Goal: Information Seeking & Learning: Find specific fact

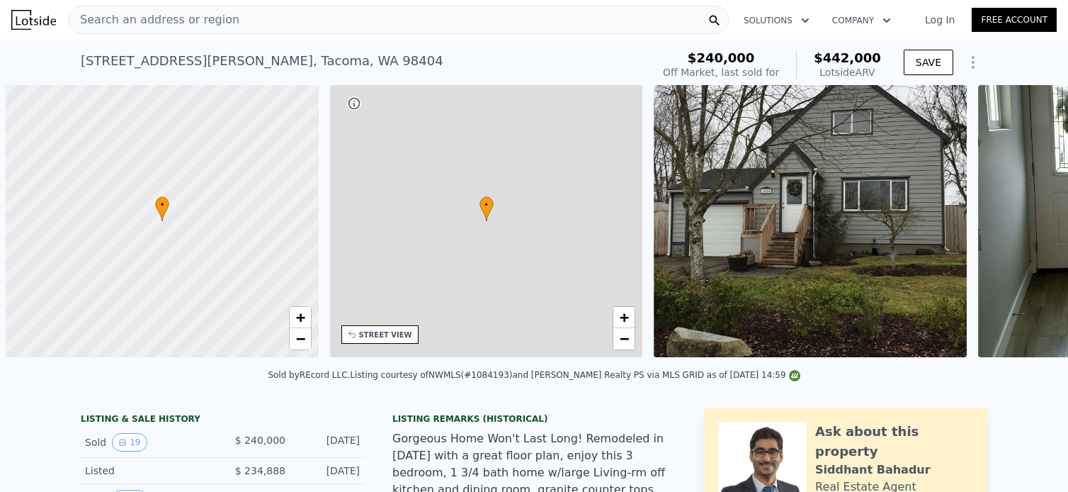
scroll to position [0, 6]
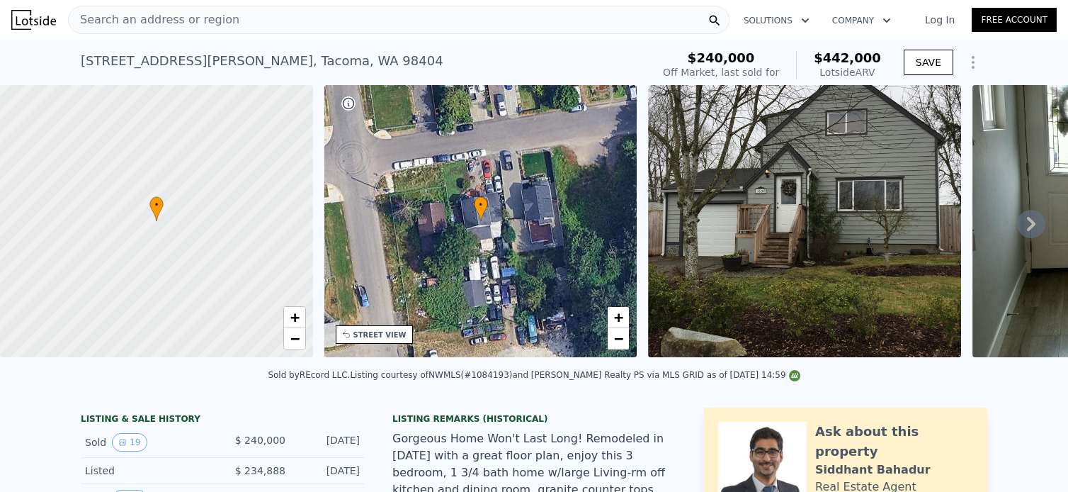
click at [318, 26] on div "Search an address or region" at bounding box center [399, 20] width 662 height 28
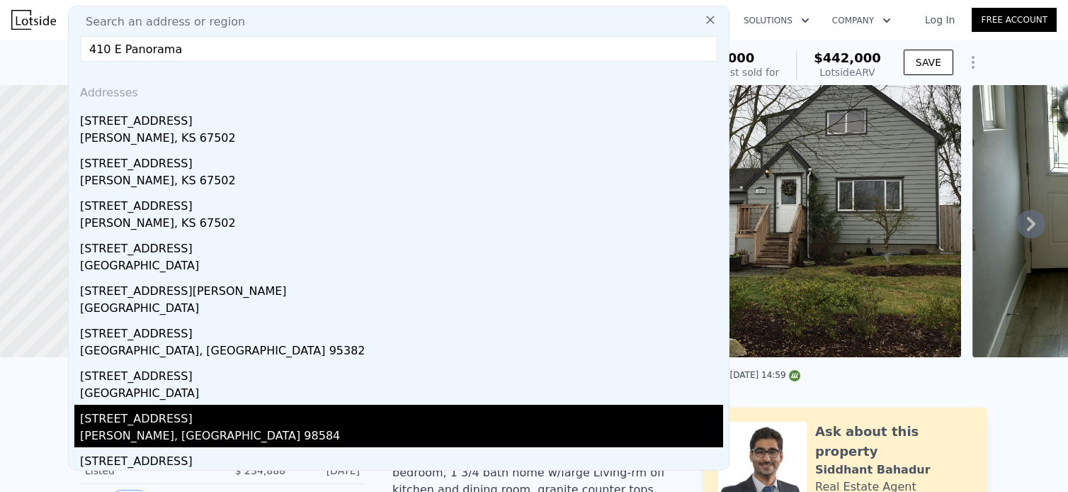
type input "410 E Panorama"
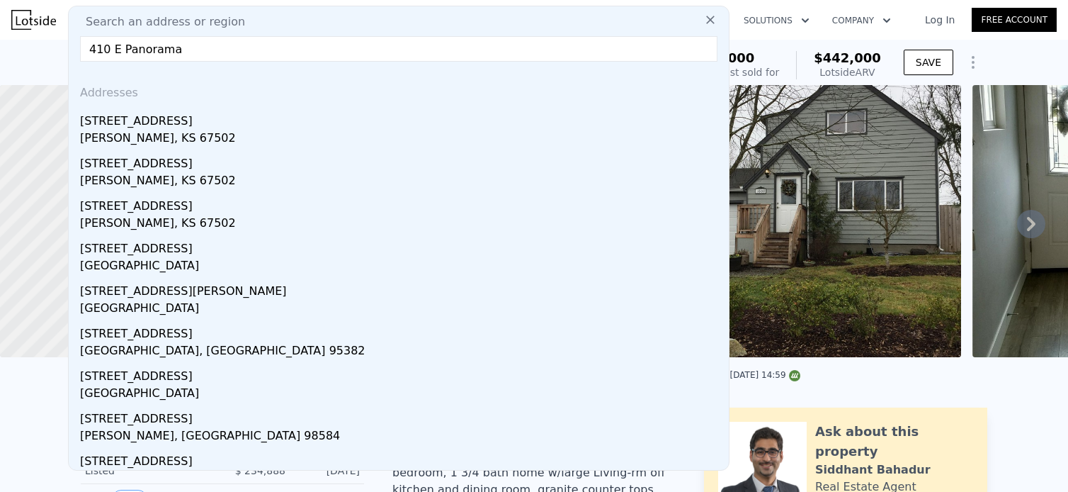
drag, startPoint x: 89, startPoint y: 413, endPoint x: 253, endPoint y: 194, distance: 273.7
click at [89, 413] on div "[STREET_ADDRESS]" at bounding box center [401, 415] width 643 height 23
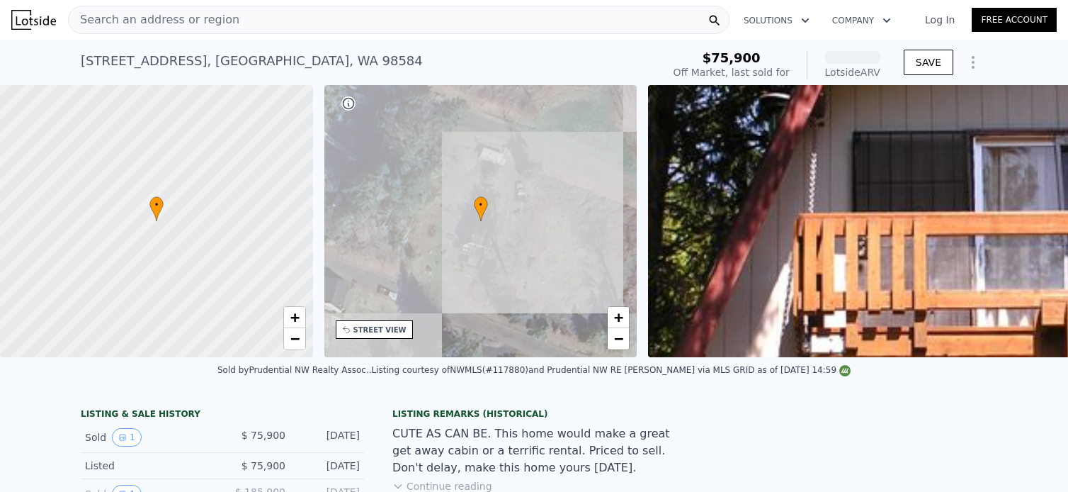
click at [507, 57] on div "[STREET_ADDRESS] Sold [DATE] for $75,900 (~ARV )" at bounding box center [369, 65] width 576 height 40
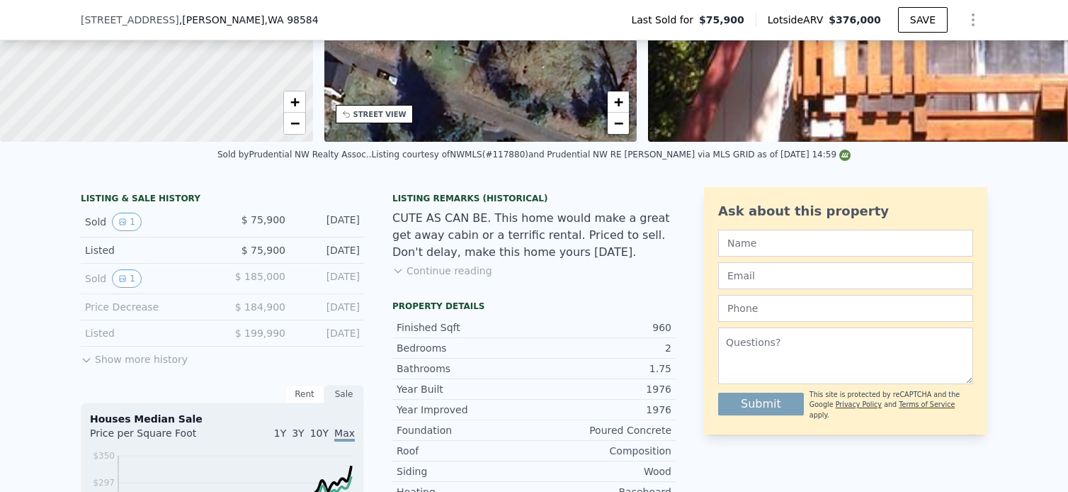
scroll to position [195, 0]
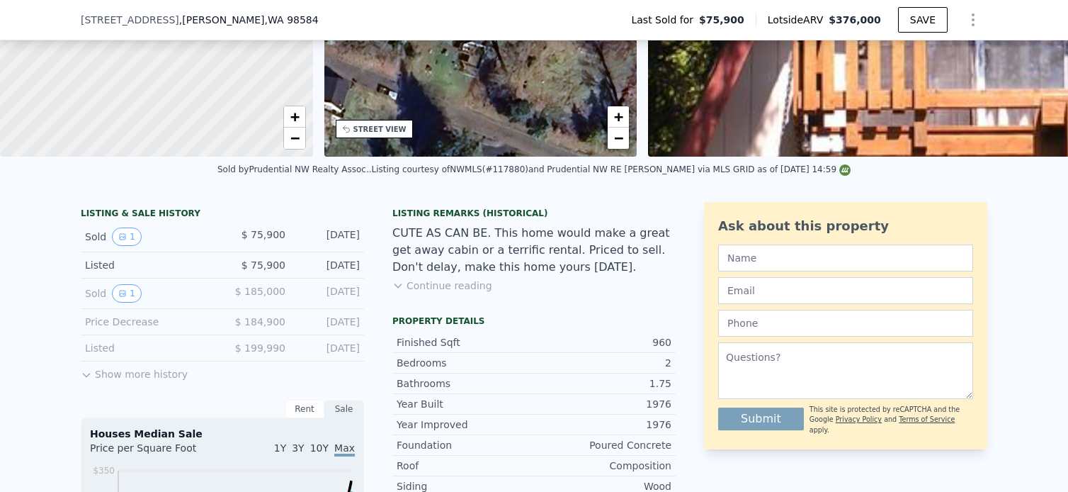
click at [424, 293] on button "Continue reading" at bounding box center [442, 285] width 100 height 14
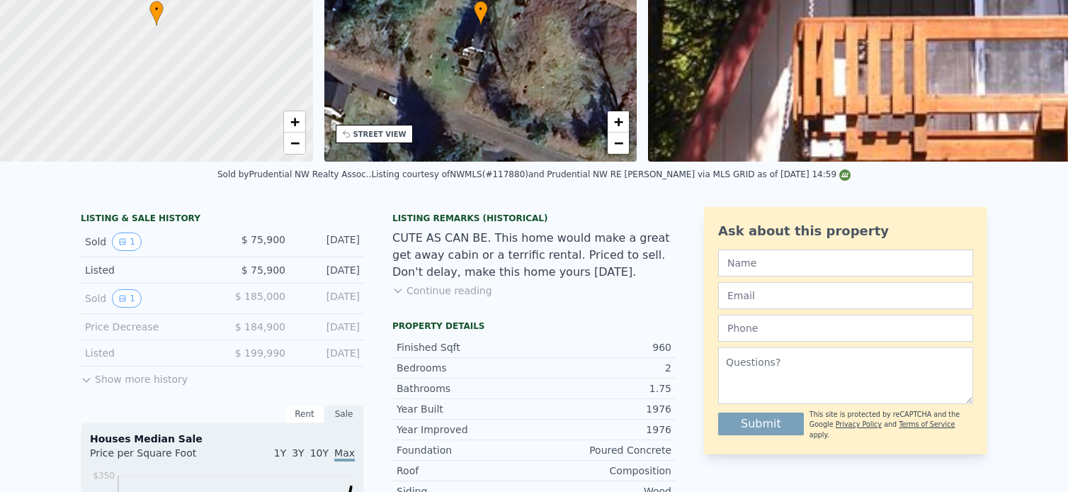
scroll to position [0, 0]
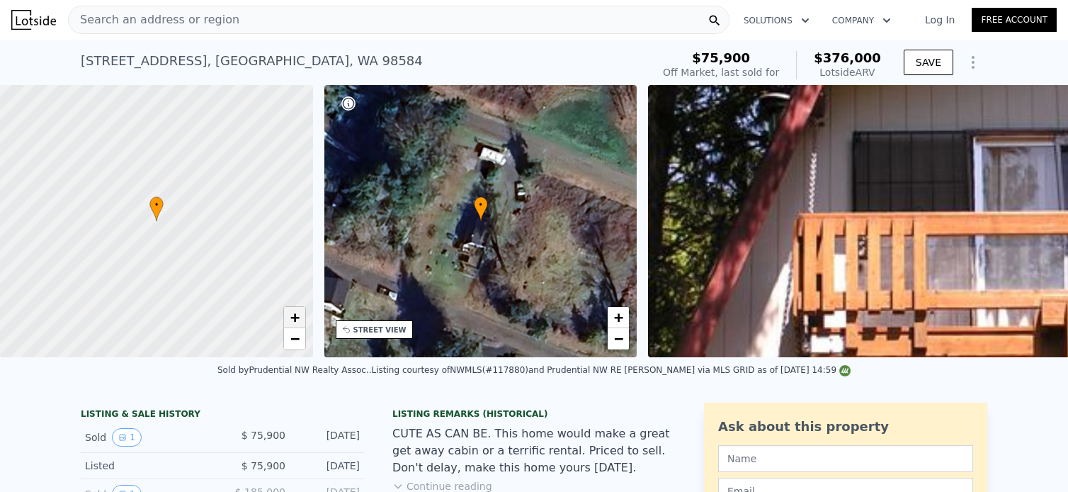
click at [295, 315] on span "+" at bounding box center [294, 317] width 9 height 18
drag, startPoint x: 115, startPoint y: 198, endPoint x: 156, endPoint y: 207, distance: 41.4
click at [156, 207] on div at bounding box center [156, 221] width 375 height 327
click at [293, 317] on span "+" at bounding box center [294, 317] width 9 height 18
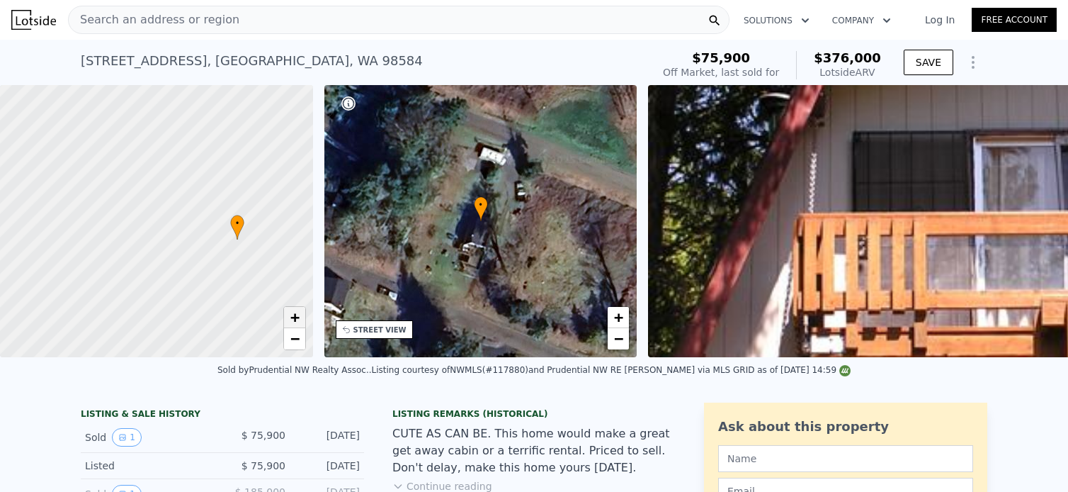
click at [293, 317] on span "+" at bounding box center [294, 317] width 9 height 18
drag, startPoint x: 293, startPoint y: 317, endPoint x: 293, endPoint y: 344, distance: 26.2
click at [293, 344] on div "+ −" at bounding box center [294, 328] width 23 height 44
click at [293, 344] on span "−" at bounding box center [294, 338] width 9 height 18
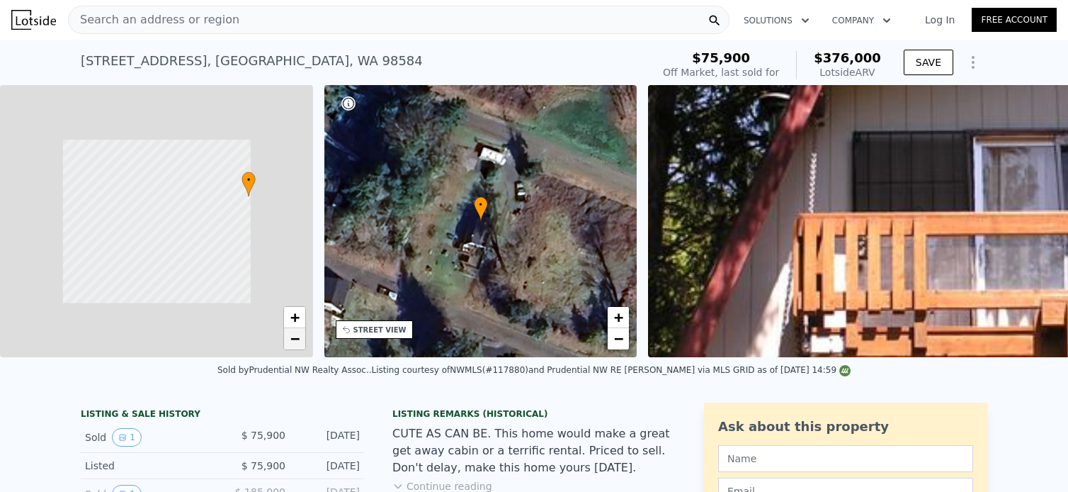
click at [293, 344] on span "−" at bounding box center [294, 338] width 9 height 18
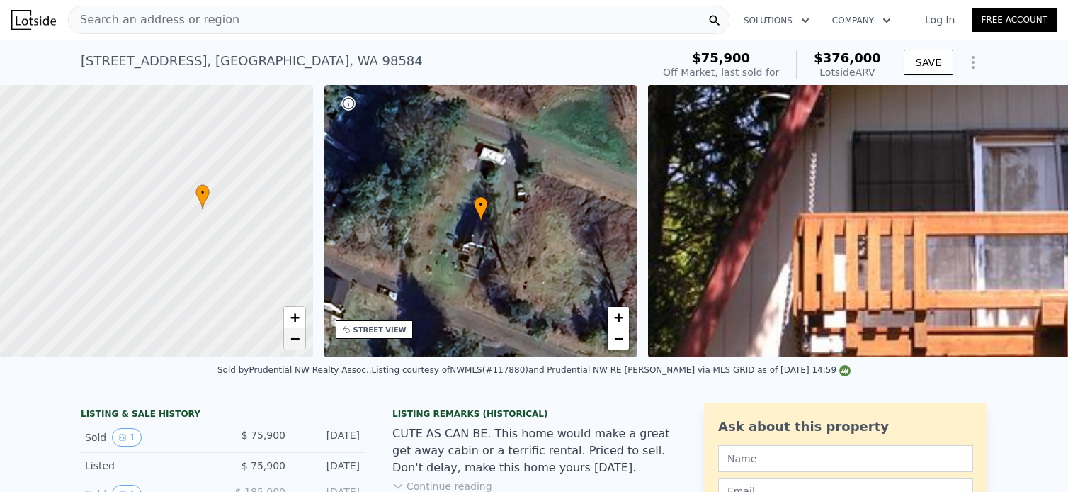
click at [293, 344] on span "−" at bounding box center [294, 338] width 9 height 18
drag, startPoint x: 164, startPoint y: 145, endPoint x: 198, endPoint y: 135, distance: 34.9
click at [198, 135] on div at bounding box center [156, 221] width 375 height 327
click at [295, 314] on span "+" at bounding box center [294, 317] width 9 height 18
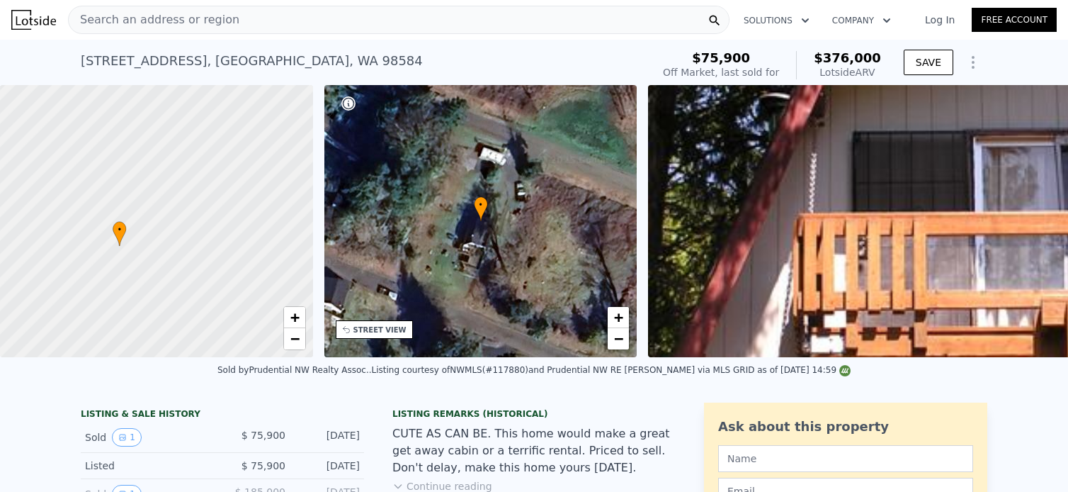
drag, startPoint x: 270, startPoint y: 208, endPoint x: 12, endPoint y: 305, distance: 275.5
click at [12, 305] on div at bounding box center [155, 225] width 375 height 327
click at [293, 338] on span "−" at bounding box center [294, 338] width 9 height 18
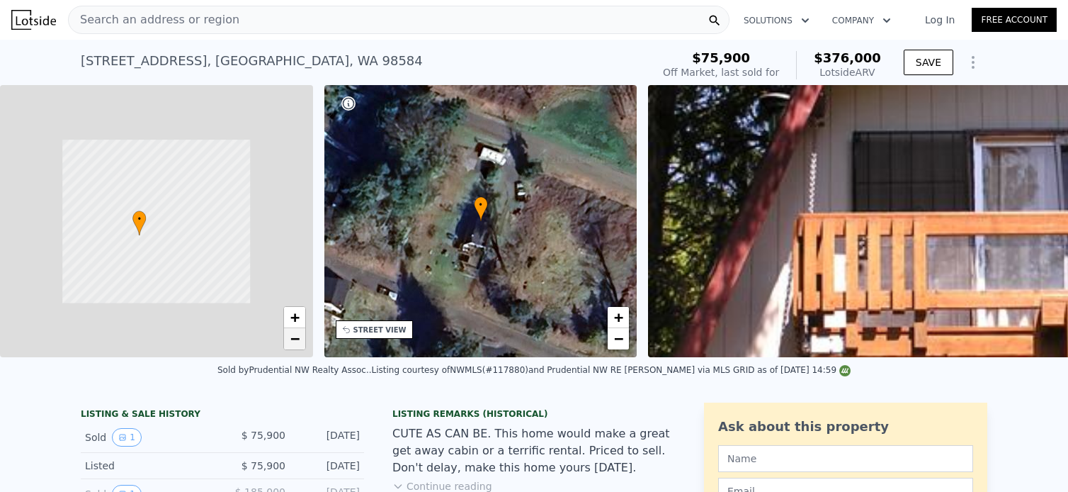
click at [293, 338] on span "−" at bounding box center [294, 338] width 9 height 18
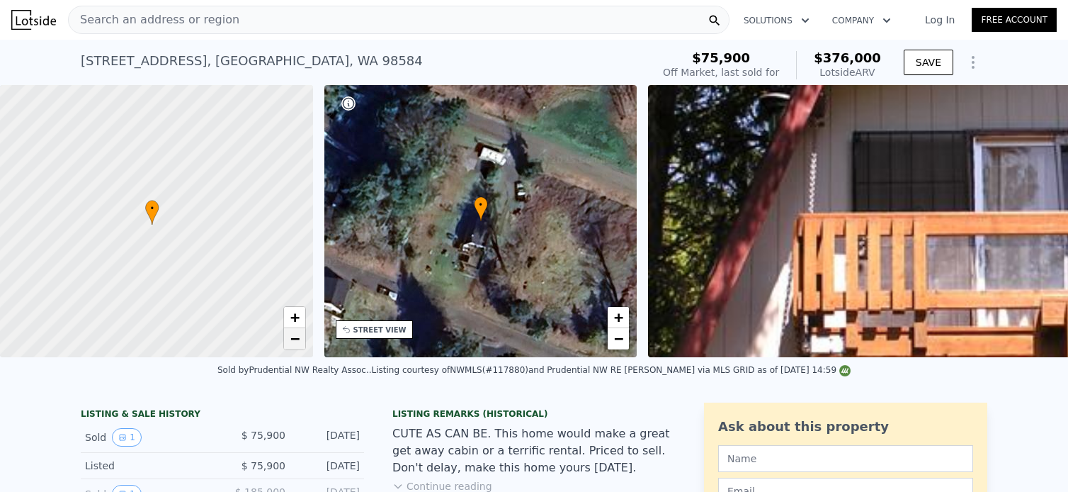
click at [293, 338] on span "−" at bounding box center [294, 338] width 9 height 18
click at [292, 314] on span "+" at bounding box center [294, 317] width 9 height 18
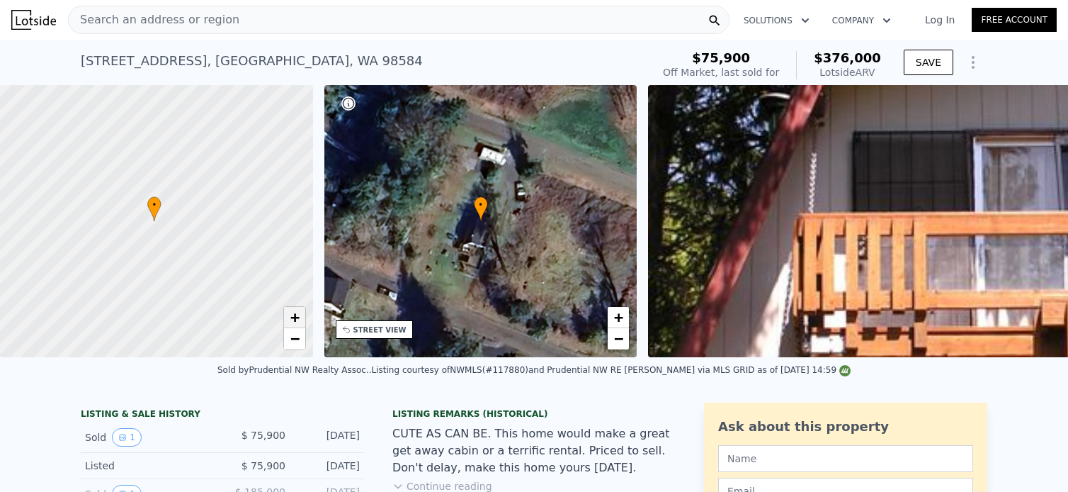
click at [292, 314] on span "+" at bounding box center [294, 317] width 9 height 18
drag, startPoint x: 210, startPoint y: 210, endPoint x: 236, endPoint y: 253, distance: 49.6
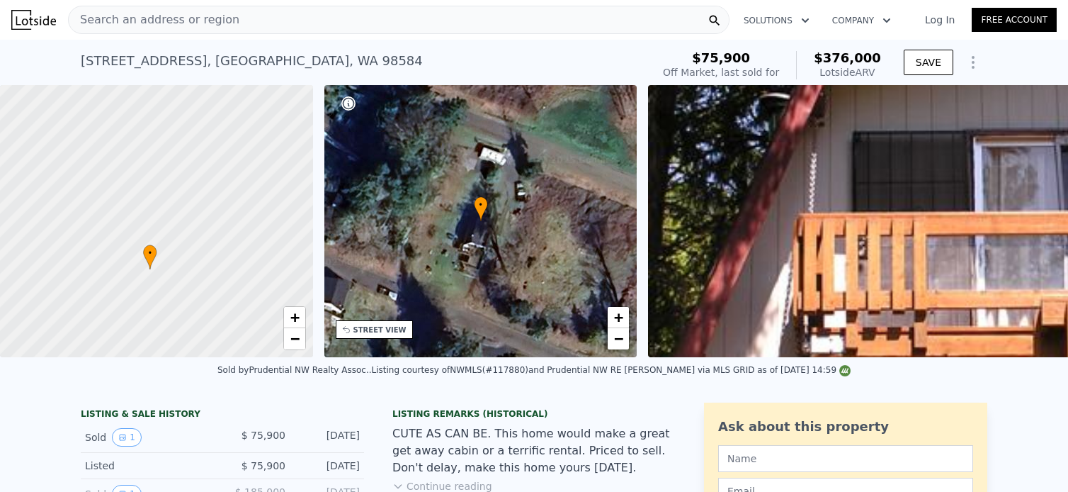
click at [236, 253] on div at bounding box center [156, 221] width 375 height 327
click at [295, 344] on span "−" at bounding box center [294, 338] width 9 height 18
click at [295, 314] on span "+" at bounding box center [294, 317] width 9 height 18
drag, startPoint x: 203, startPoint y: 308, endPoint x: 215, endPoint y: 227, distance: 82.3
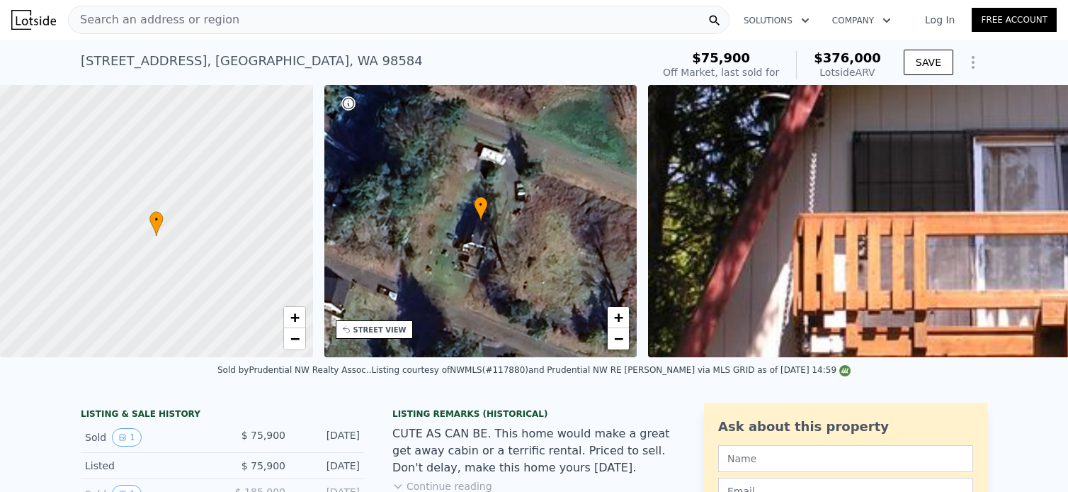
click at [215, 227] on div at bounding box center [156, 221] width 375 height 327
click at [295, 316] on span "+" at bounding box center [294, 317] width 9 height 18
drag, startPoint x: 208, startPoint y: 284, endPoint x: 201, endPoint y: 235, distance: 49.4
click at [201, 235] on div at bounding box center [155, 208] width 375 height 327
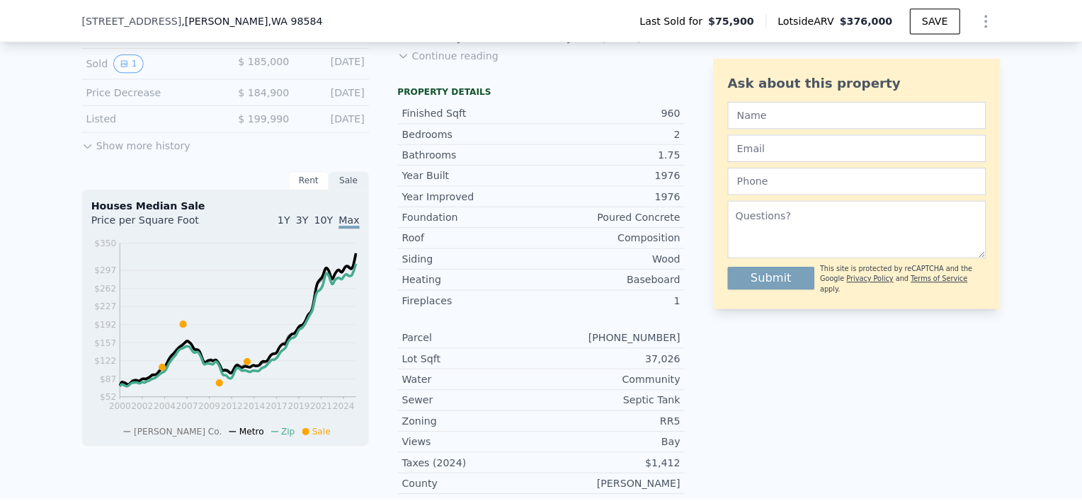
scroll to position [466, 0]
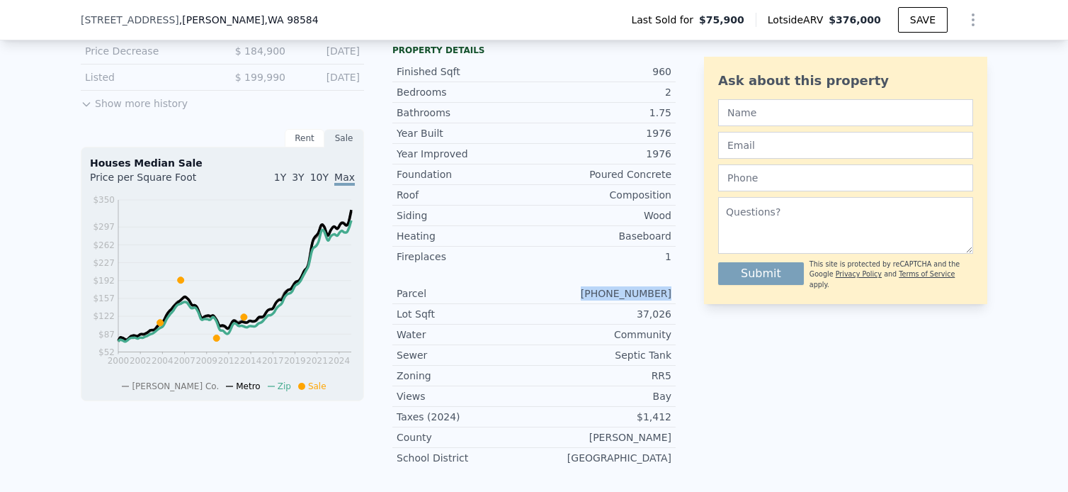
drag, startPoint x: 603, startPoint y: 303, endPoint x: 668, endPoint y: 293, distance: 66.0
click at [668, 293] on div "Parcel [PHONE_NUMBER]" at bounding box center [533, 293] width 283 height 21
copy div "[PHONE_NUMBER]"
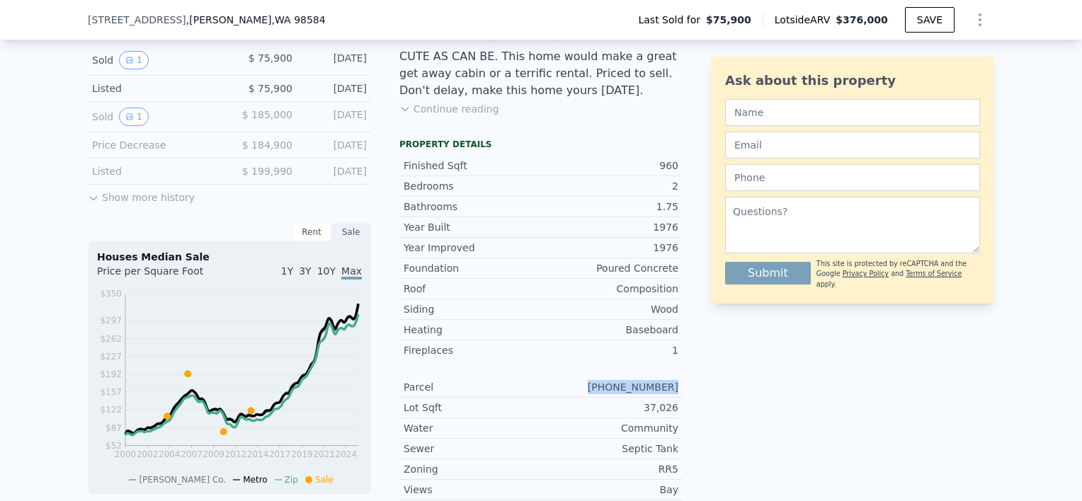
scroll to position [0, 0]
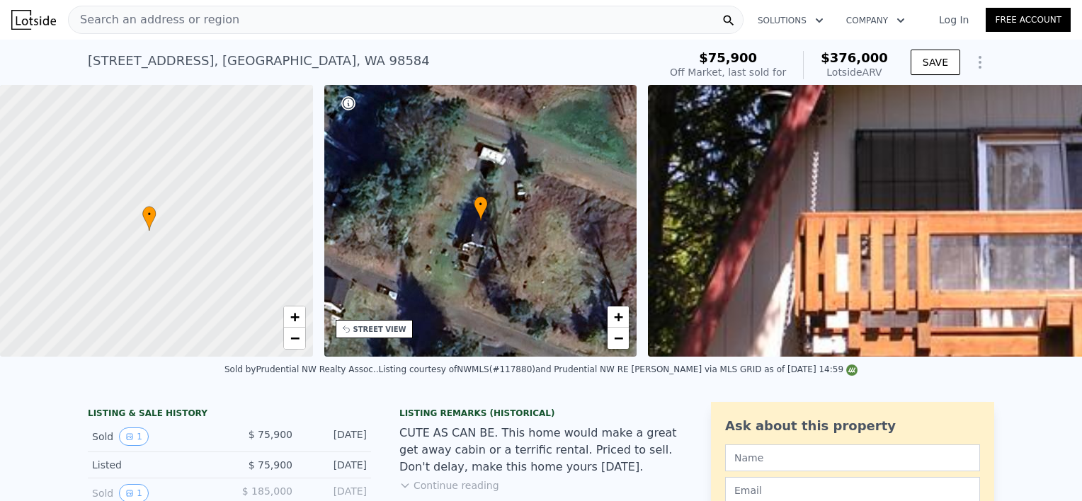
click at [261, 17] on div "Search an address or region" at bounding box center [406, 20] width 676 height 28
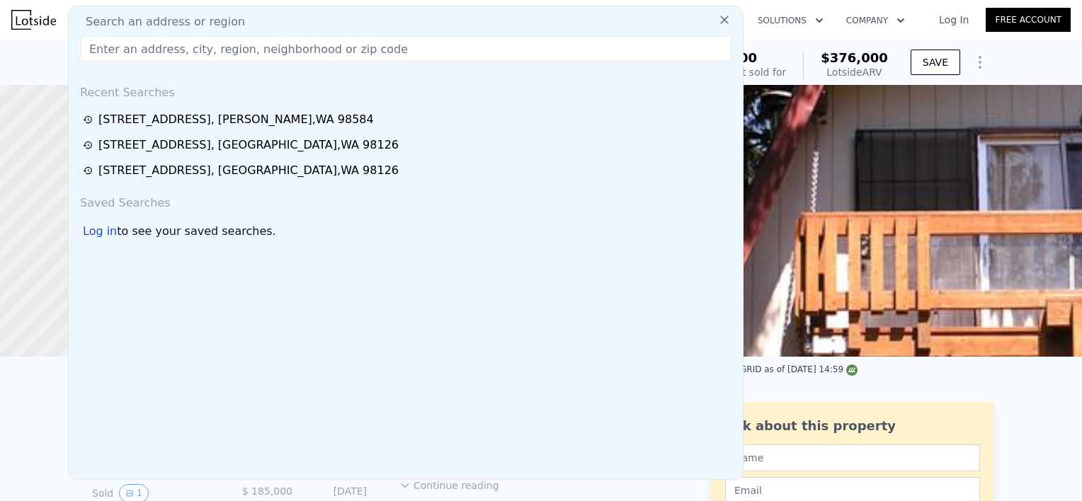
click at [757, 52] on span "$75,900" at bounding box center [728, 57] width 58 height 15
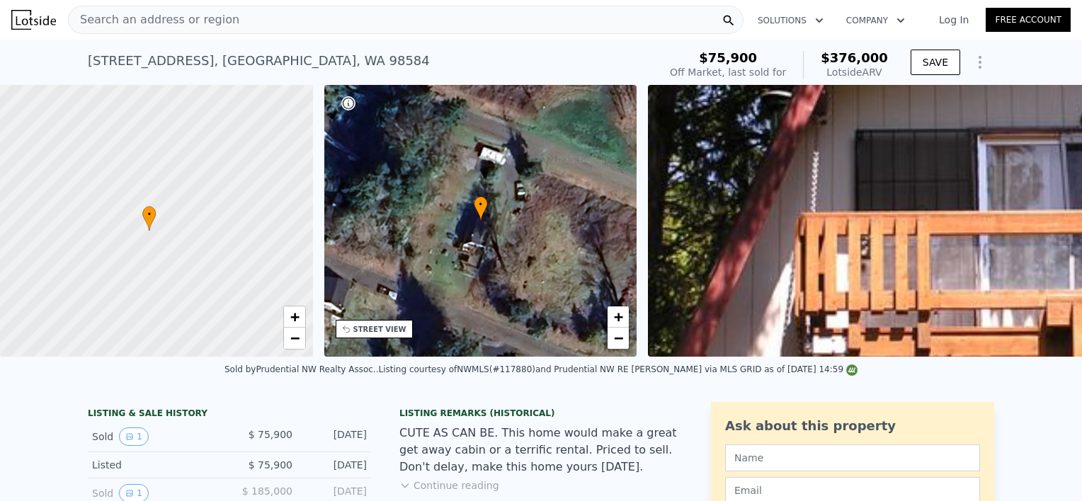
click at [440, 14] on div "Search an address or region" at bounding box center [406, 20] width 676 height 28
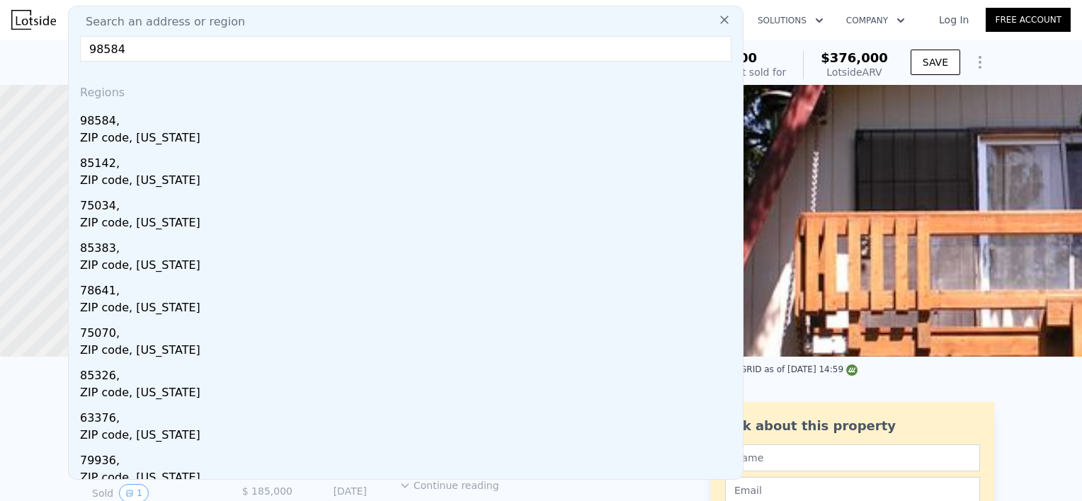
type input "98584"
click at [718, 16] on icon at bounding box center [725, 20] width 14 height 14
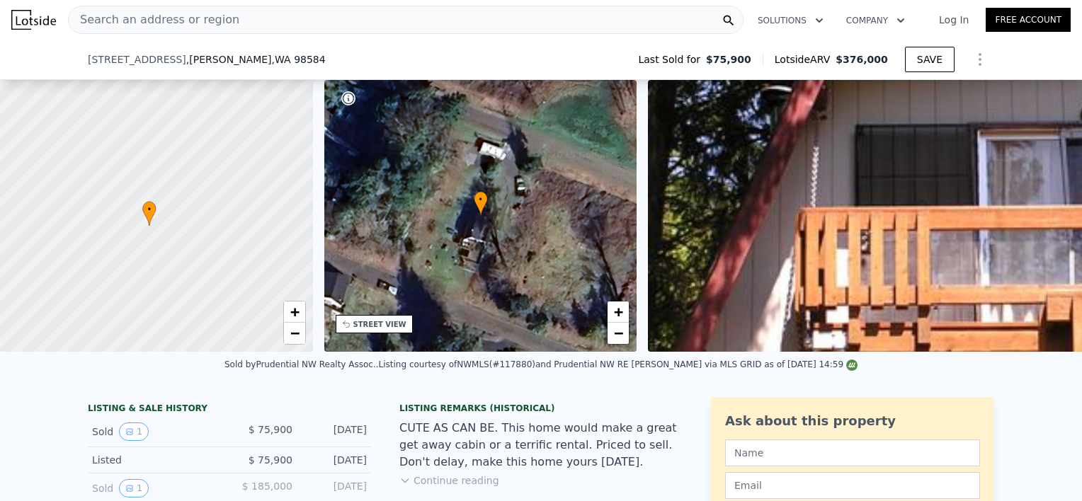
scroll to position [534, 0]
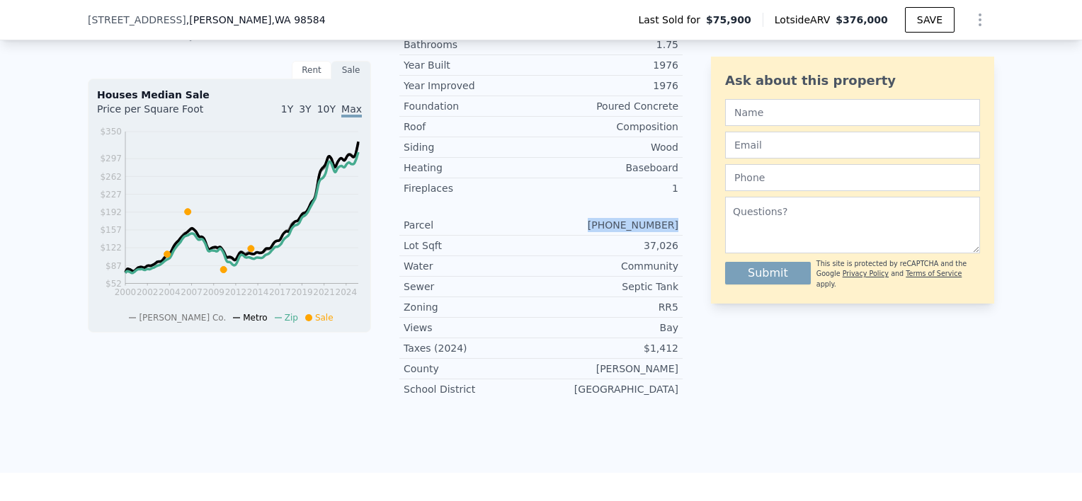
drag, startPoint x: 609, startPoint y: 234, endPoint x: 673, endPoint y: 235, distance: 63.8
click at [673, 235] on div "Parcel [PHONE_NUMBER]" at bounding box center [540, 225] width 283 height 21
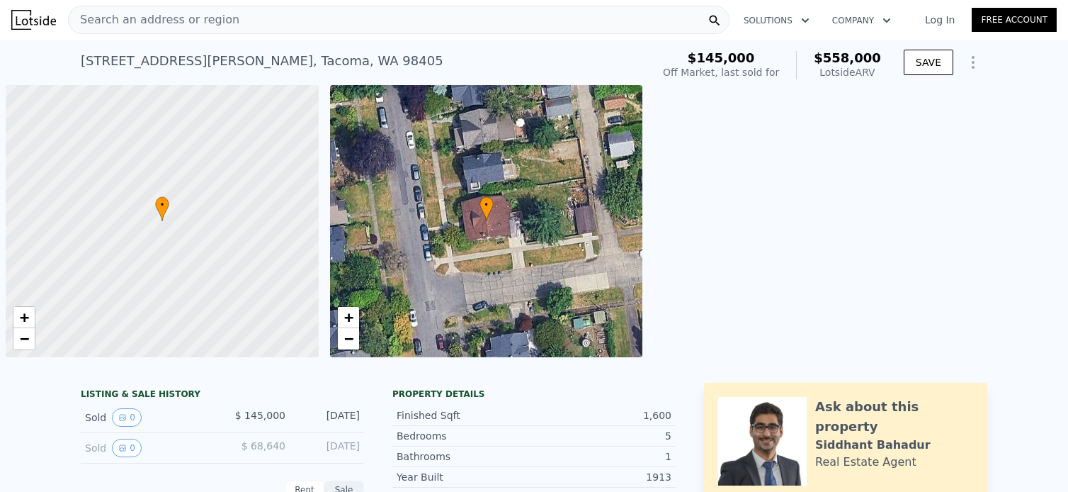
click at [550, 24] on div "Search an address or region" at bounding box center [399, 20] width 662 height 28
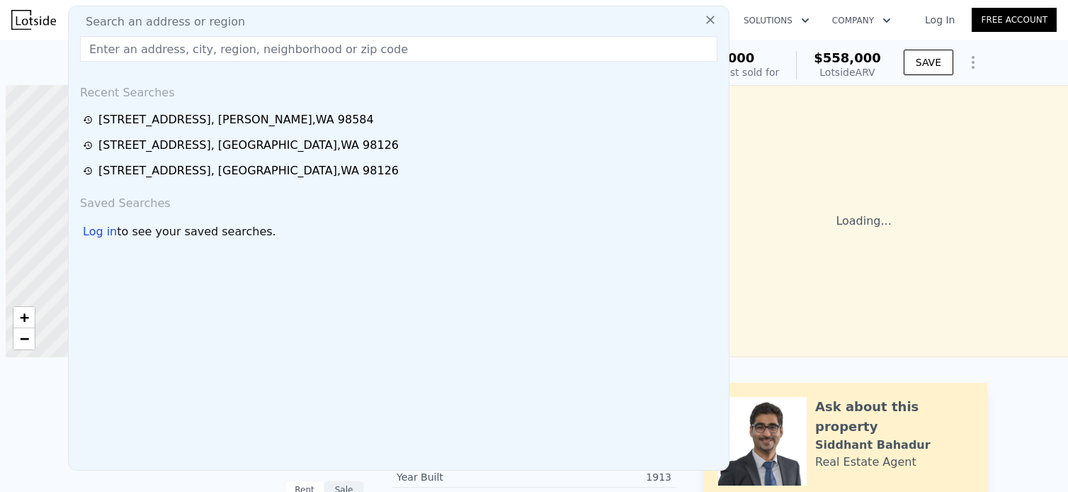
scroll to position [0, 6]
